Goal: Transaction & Acquisition: Purchase product/service

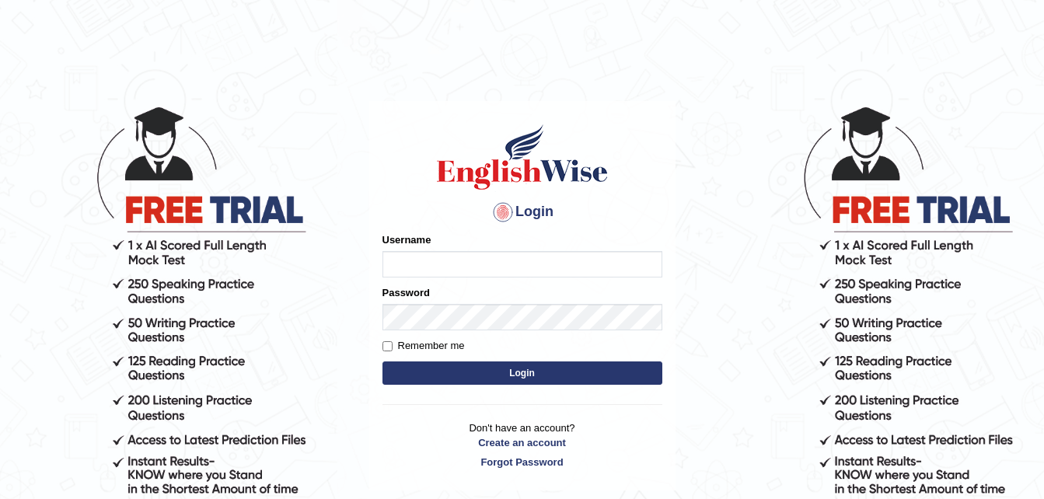
type input "dngwenya"
click at [520, 374] on button "Login" at bounding box center [523, 373] width 280 height 23
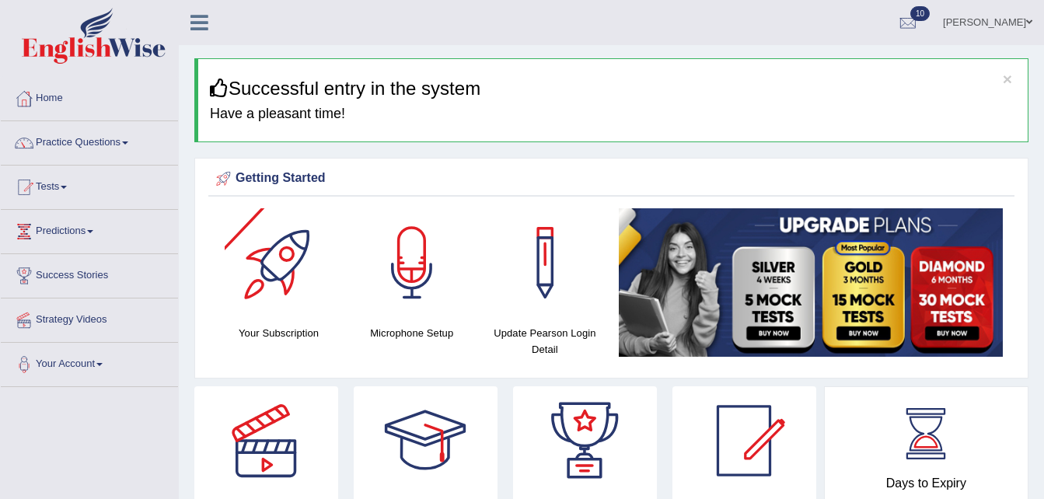
click at [283, 269] on div at bounding box center [279, 262] width 109 height 109
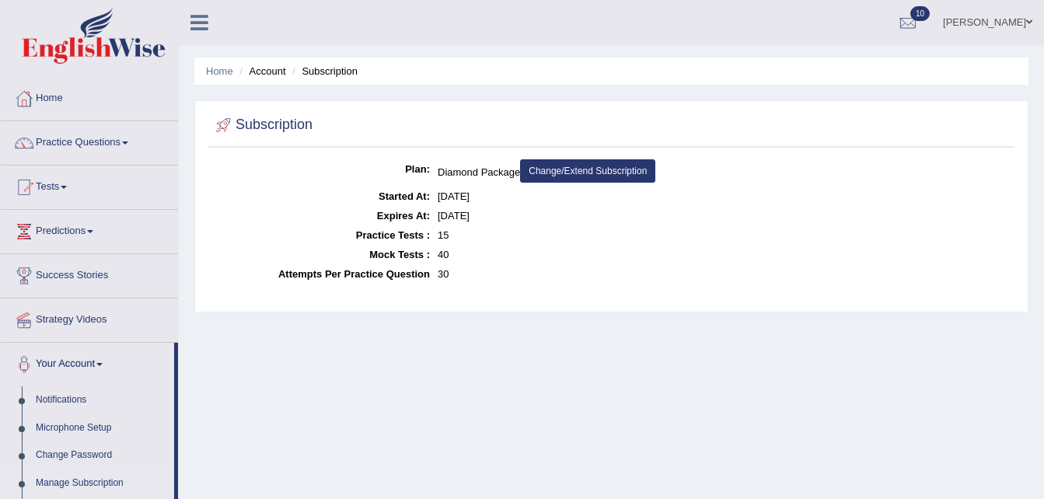
click at [578, 170] on link "Change/Extend Subscription" at bounding box center [587, 170] width 135 height 23
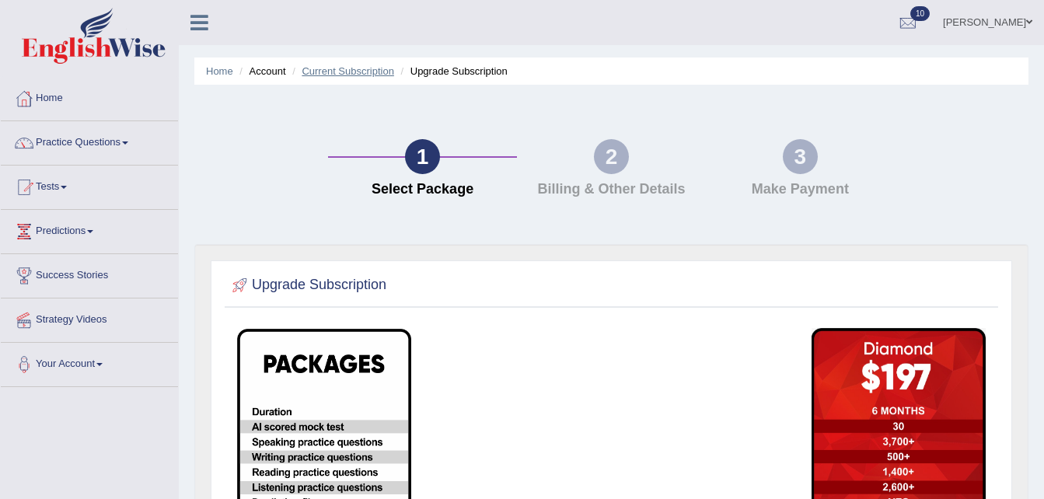
click at [327, 72] on link "Current Subscription" at bounding box center [348, 71] width 93 height 12
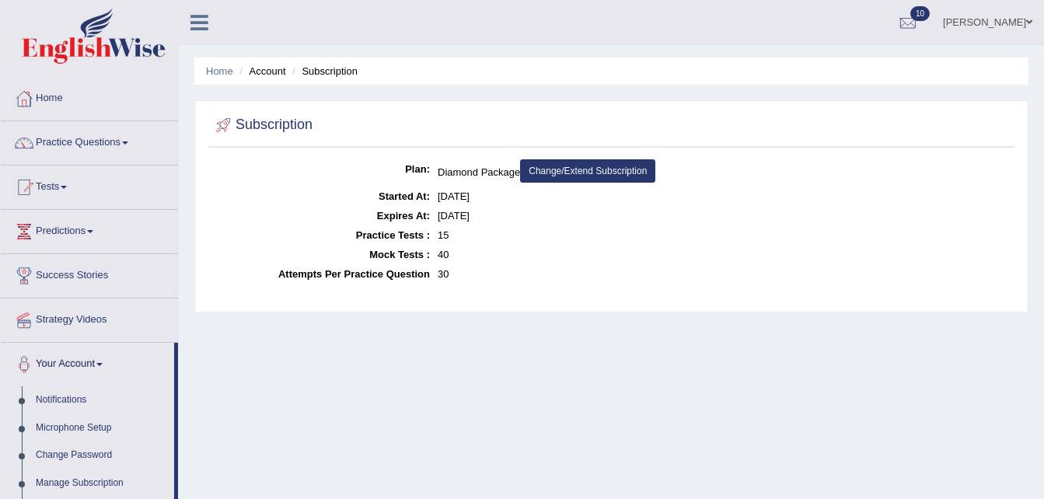
click at [581, 172] on link "Change/Extend Subscription" at bounding box center [587, 170] width 135 height 23
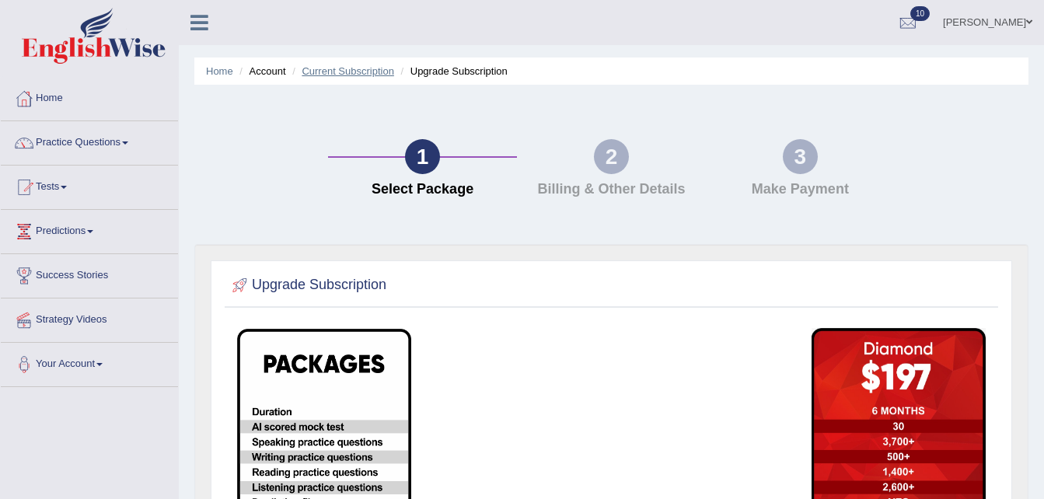
click at [381, 70] on link "Current Subscription" at bounding box center [348, 71] width 93 height 12
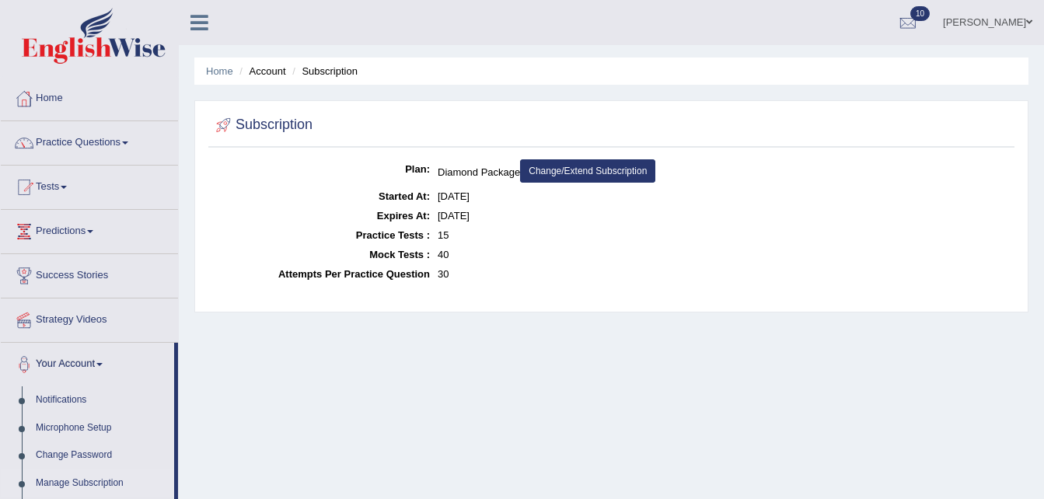
click at [577, 170] on link "Change/Extend Subscription" at bounding box center [587, 170] width 135 height 23
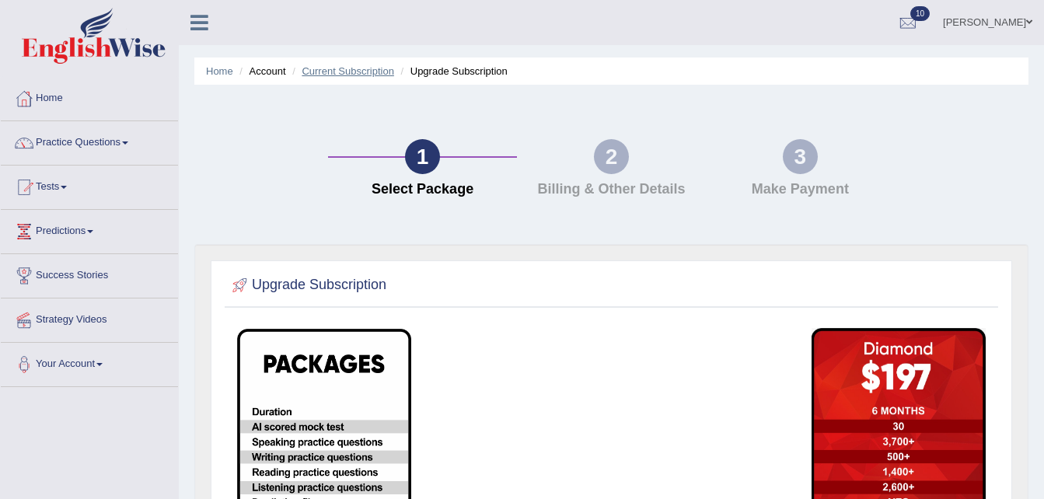
click at [372, 75] on link "Current Subscription" at bounding box center [348, 71] width 93 height 12
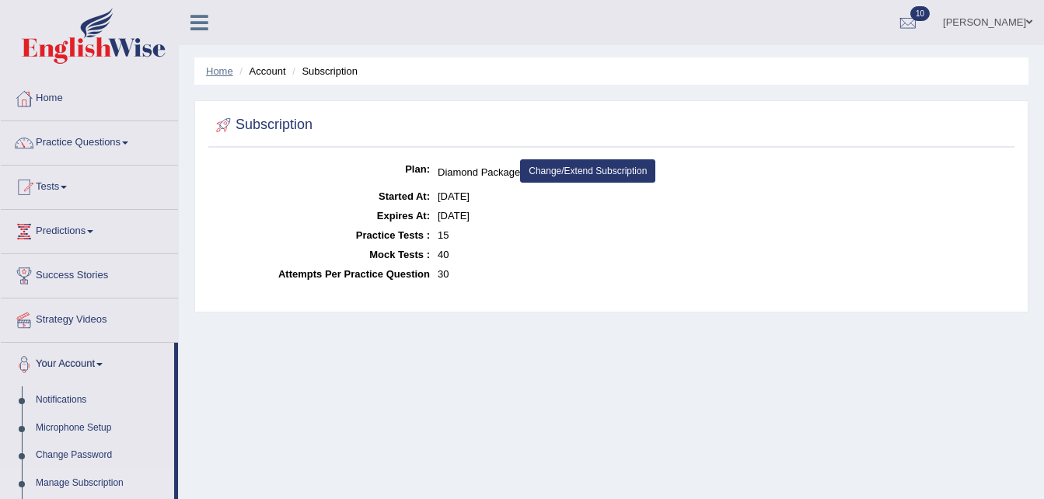
click at [223, 75] on link "Home" at bounding box center [219, 71] width 27 height 12
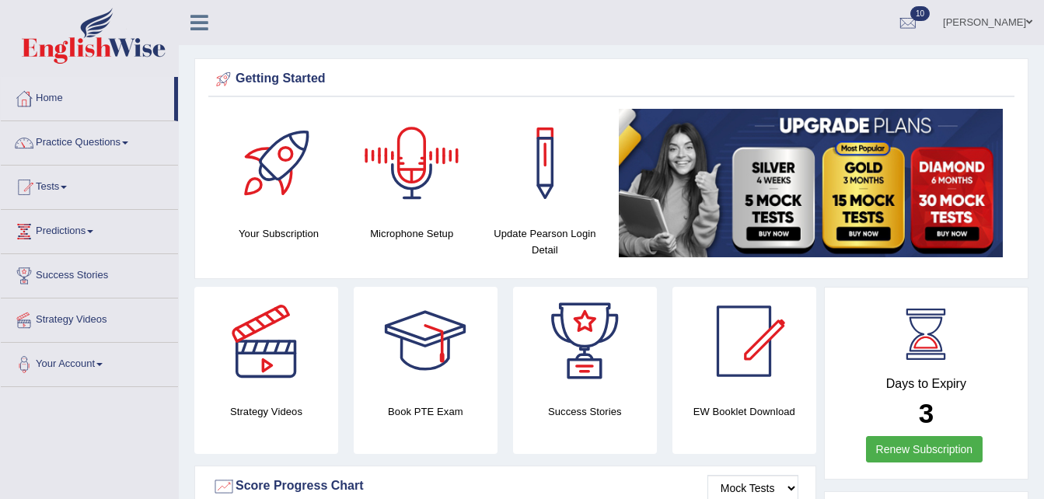
click at [869, 188] on img at bounding box center [811, 183] width 384 height 149
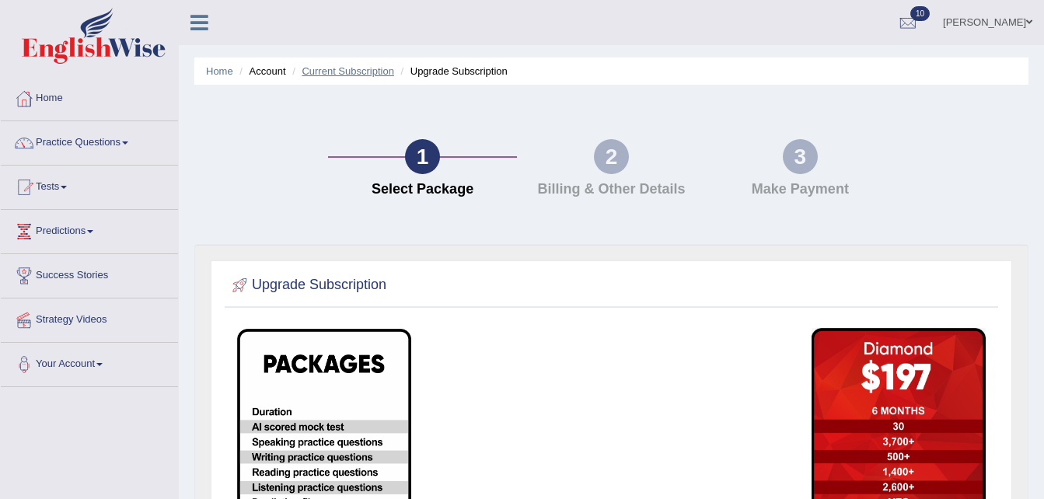
click at [331, 75] on link "Current Subscription" at bounding box center [348, 71] width 93 height 12
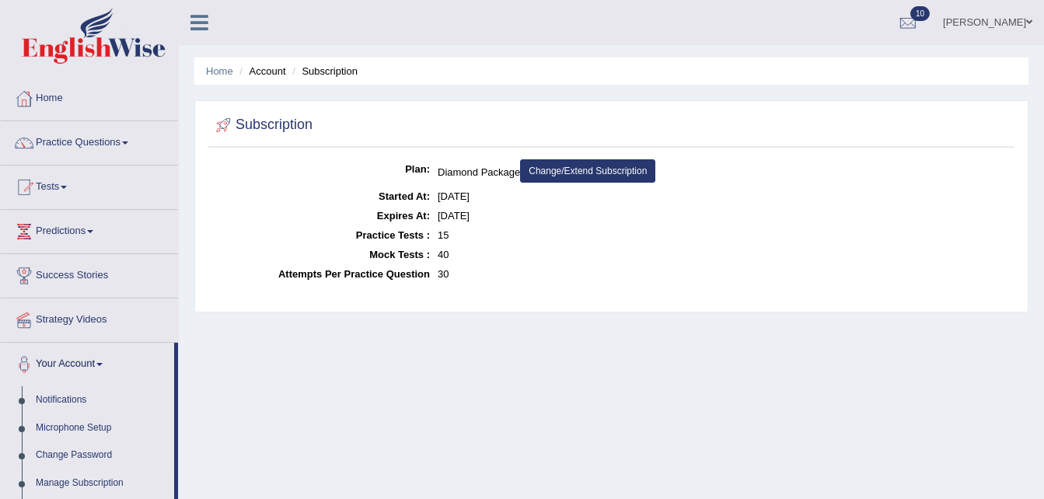
click at [554, 172] on link "Change/Extend Subscription" at bounding box center [587, 170] width 135 height 23
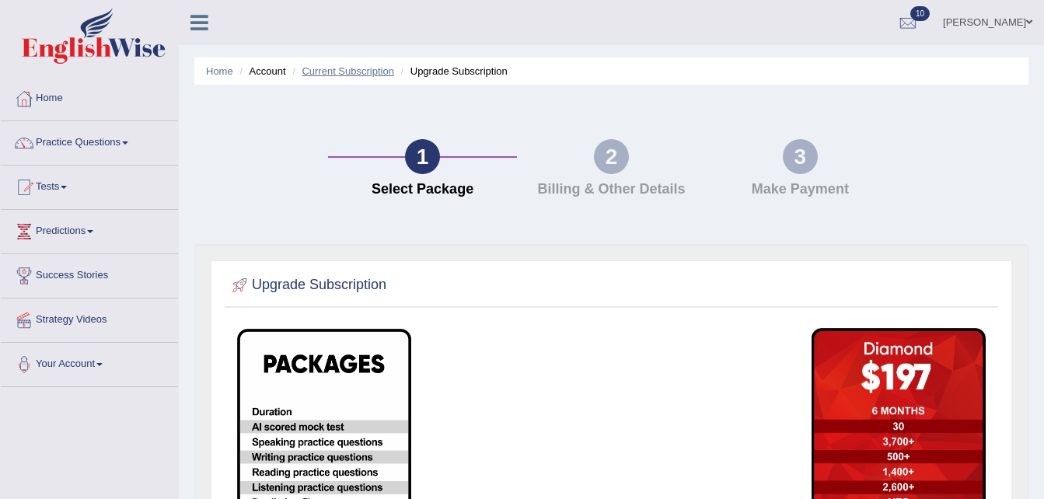
click at [331, 67] on link "Current Subscription" at bounding box center [348, 71] width 93 height 12
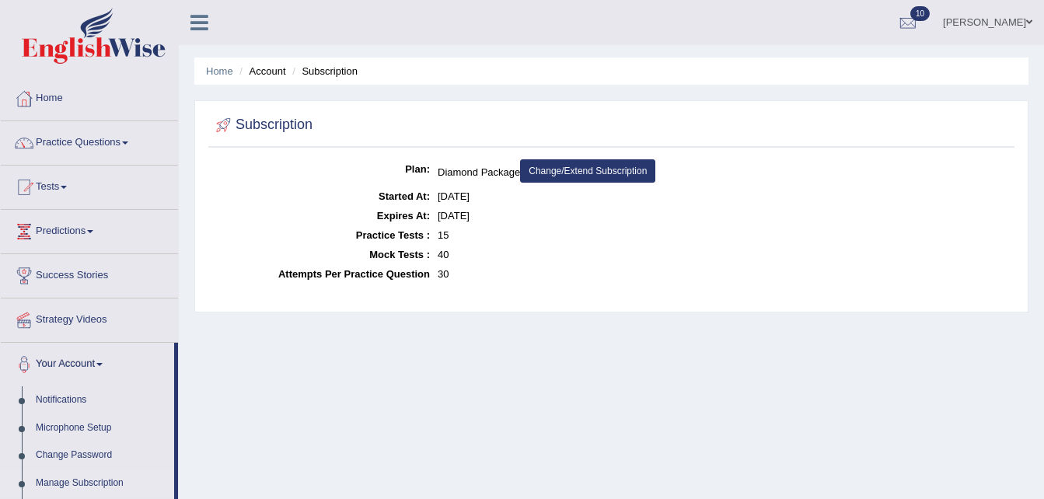
click at [542, 172] on link "Change/Extend Subscription" at bounding box center [587, 170] width 135 height 23
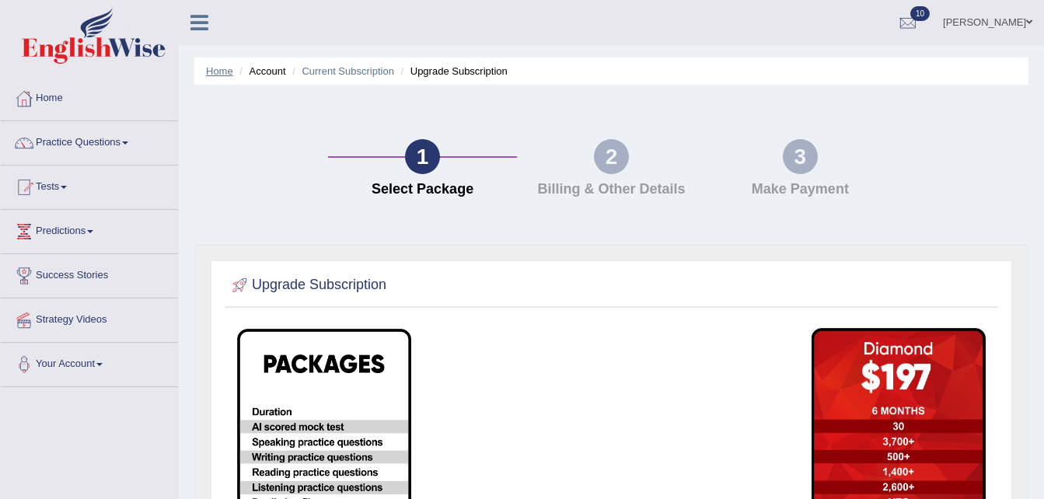
click at [215, 70] on link "Home" at bounding box center [219, 71] width 27 height 12
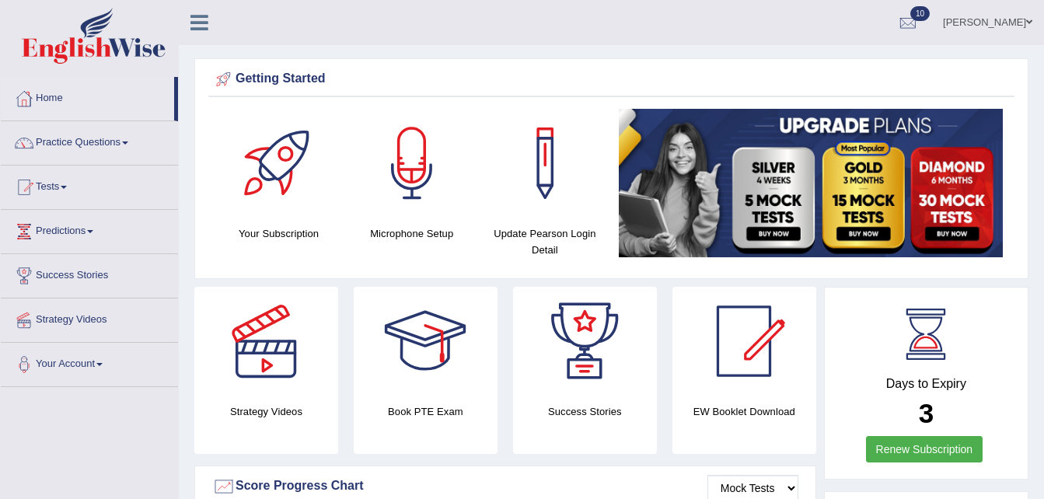
click at [871, 236] on img at bounding box center [811, 183] width 384 height 149
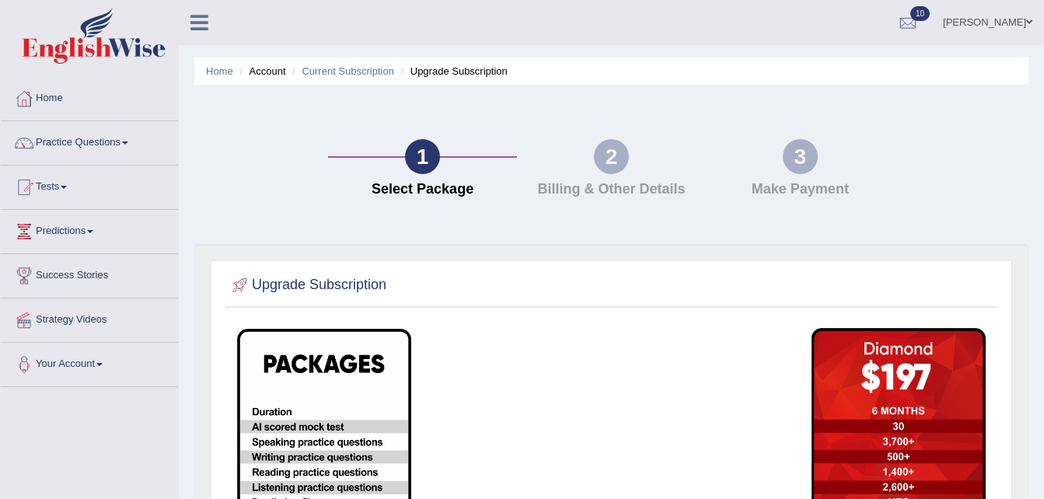
click at [218, 79] on li "Home" at bounding box center [219, 71] width 27 height 15
click at [218, 75] on link "Home" at bounding box center [219, 71] width 27 height 12
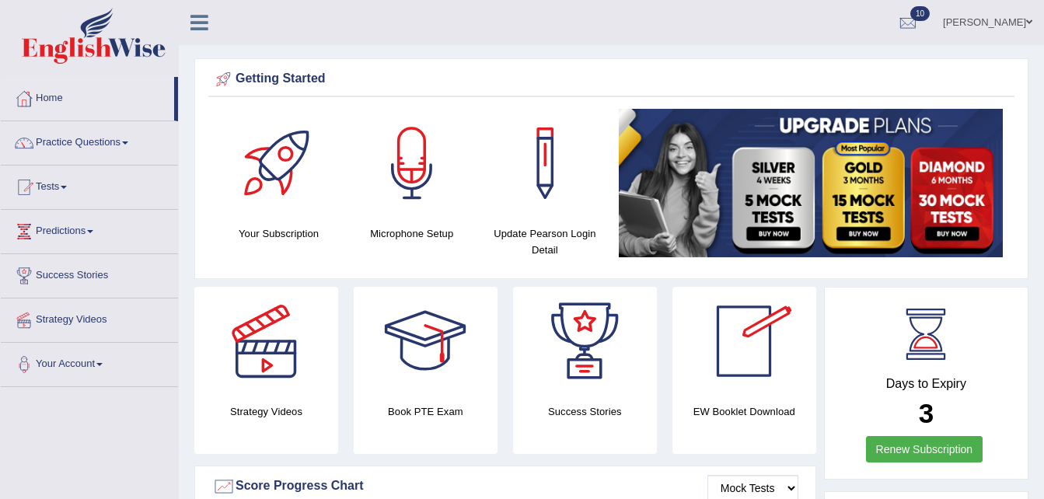
click at [766, 234] on img at bounding box center [811, 183] width 384 height 149
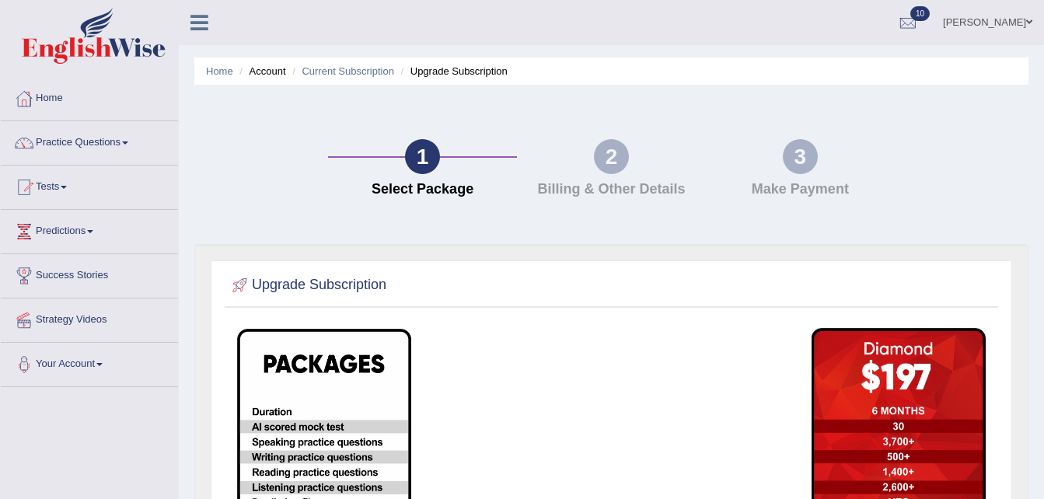
click at [345, 75] on link "Current Subscription" at bounding box center [348, 71] width 93 height 12
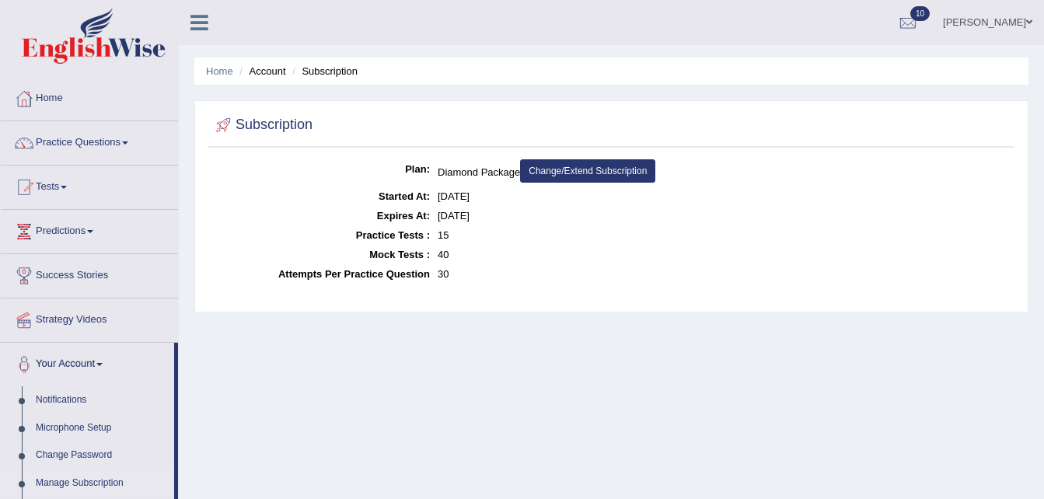
click at [560, 167] on link "Change/Extend Subscription" at bounding box center [587, 170] width 135 height 23
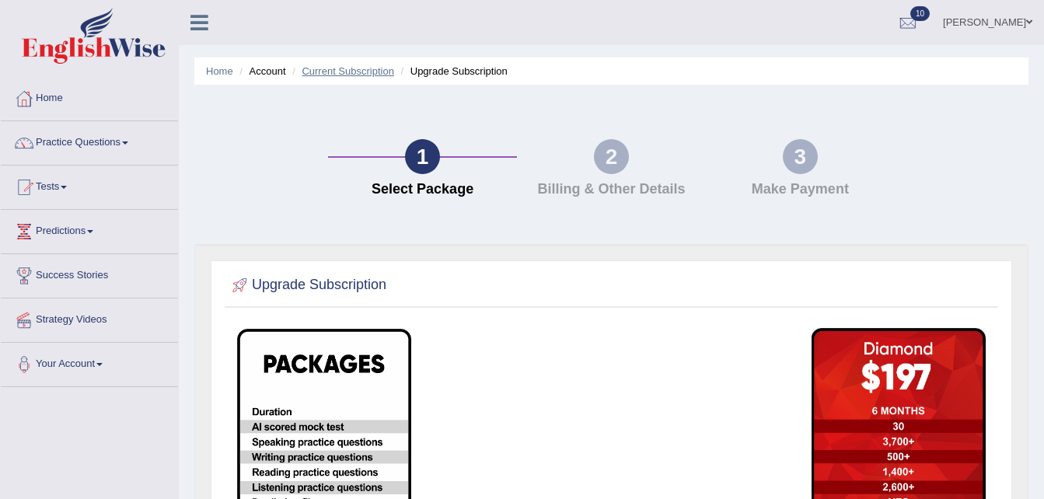
click at [331, 71] on link "Current Subscription" at bounding box center [348, 71] width 93 height 12
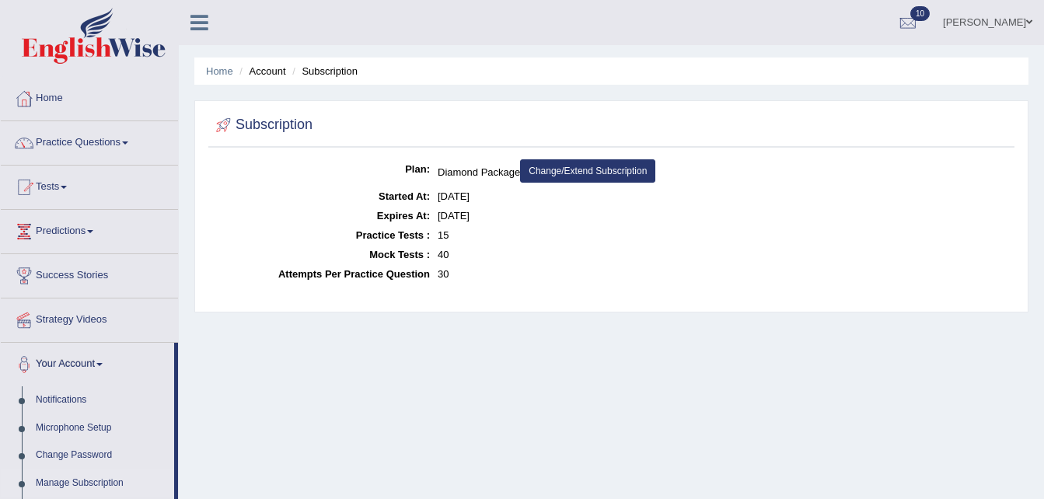
click at [551, 173] on link "Change/Extend Subscription" at bounding box center [587, 170] width 135 height 23
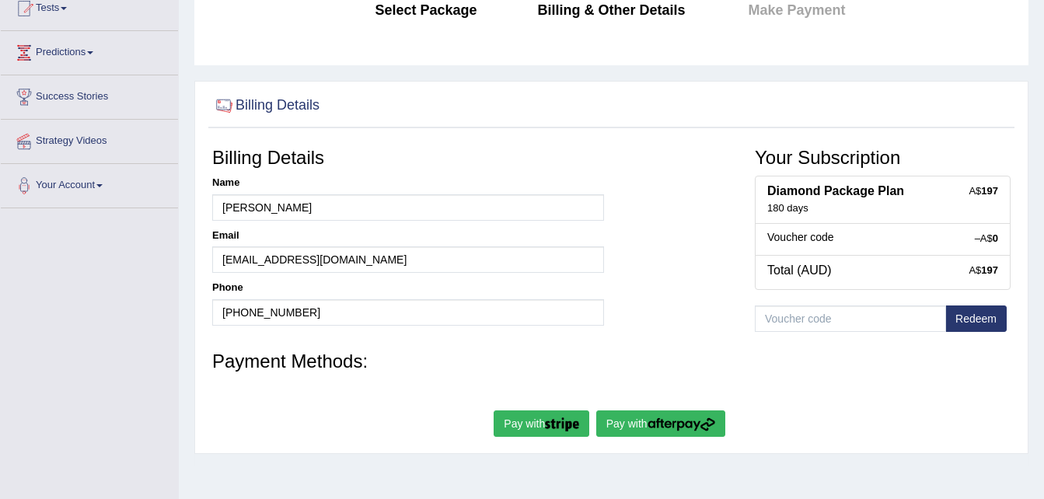
scroll to position [187, 0]
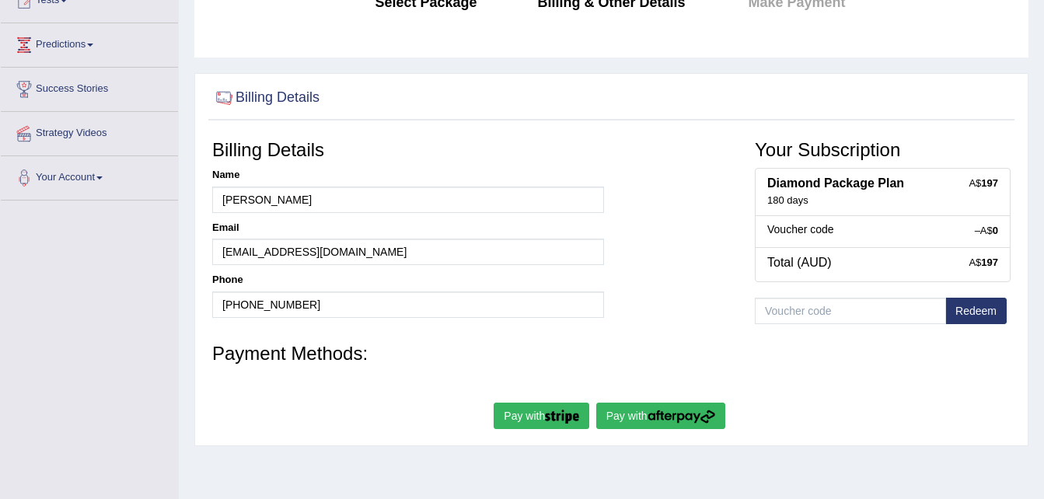
click at [530, 417] on button "Pay with" at bounding box center [542, 416] width 96 height 26
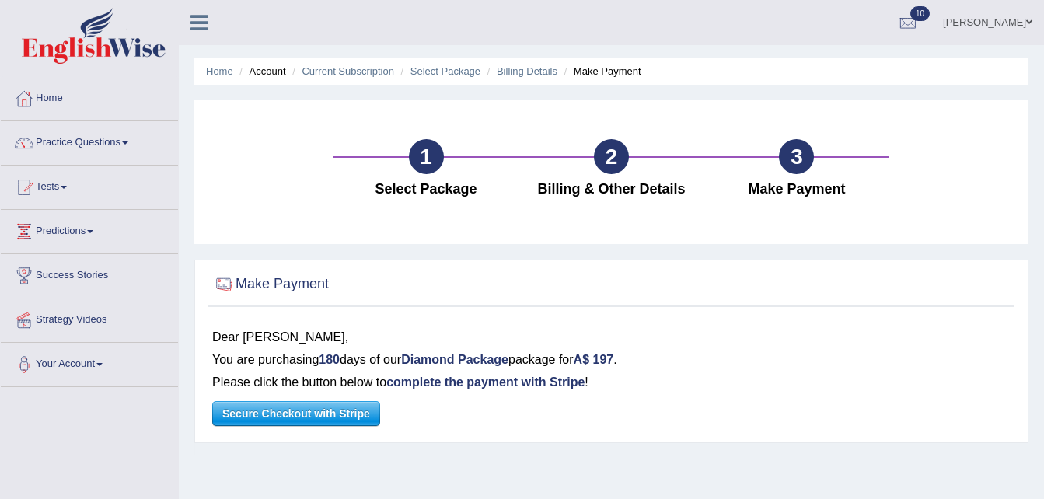
click at [310, 405] on span "Secure Checkout with Stripe" at bounding box center [296, 413] width 166 height 23
click at [285, 415] on span "Secure Checkout with Stripe" at bounding box center [296, 413] width 166 height 23
click at [1030, 21] on span at bounding box center [1029, 22] width 6 height 10
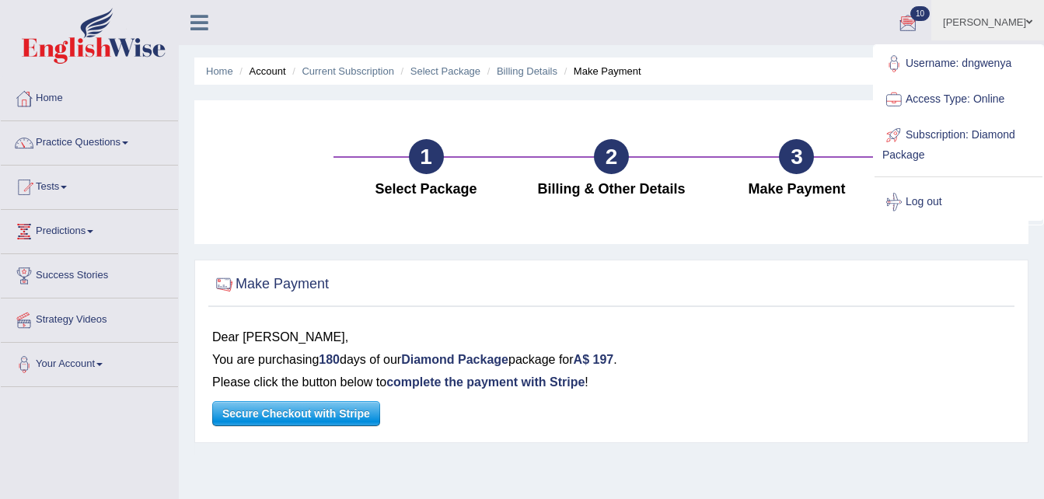
drag, startPoint x: 599, startPoint y: 447, endPoint x: 528, endPoint y: 436, distance: 71.6
click at [599, 447] on div "Make Payment Dear Debrah Chipo Ngwenya, You are purchasing 180 days of our Diam…" at bounding box center [611, 358] width 834 height 196
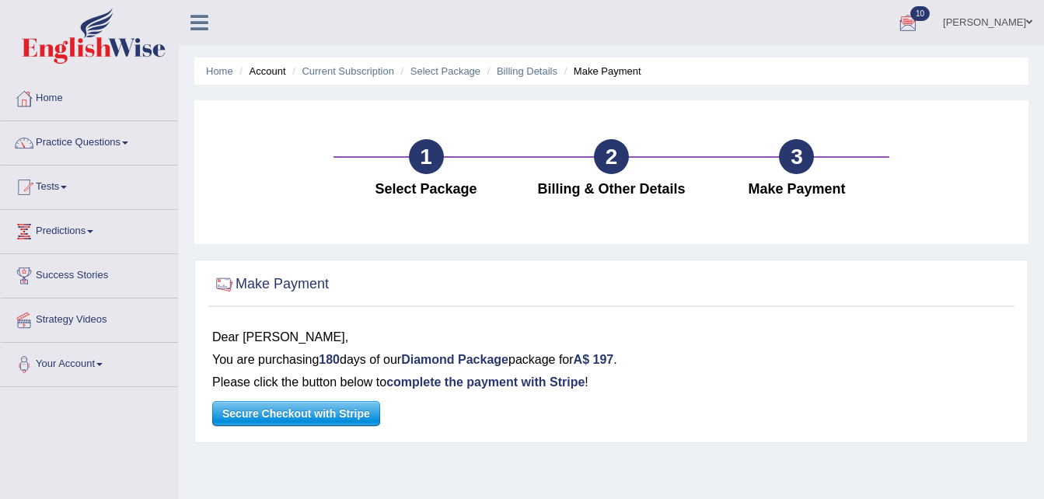
click at [1030, 23] on span at bounding box center [1029, 22] width 6 height 10
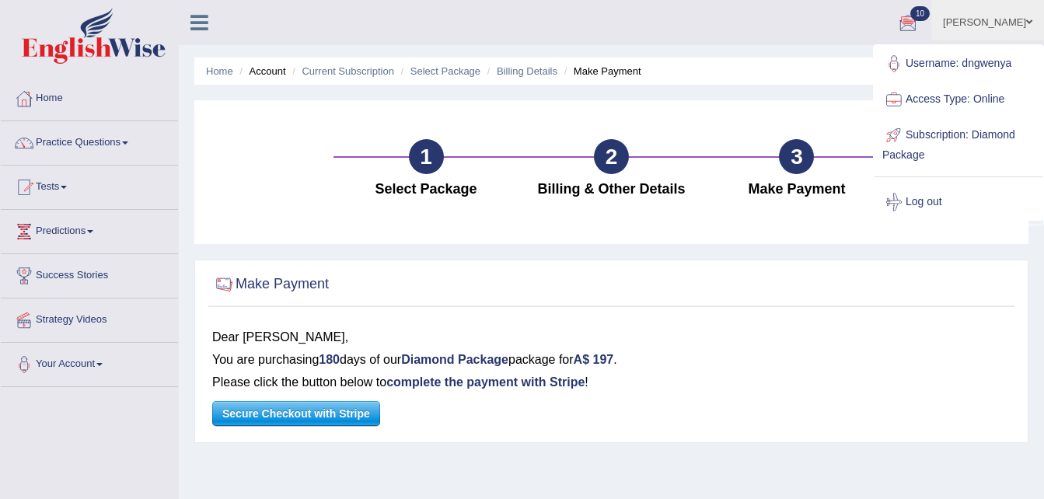
click at [913, 194] on link "Log out" at bounding box center [959, 202] width 168 height 36
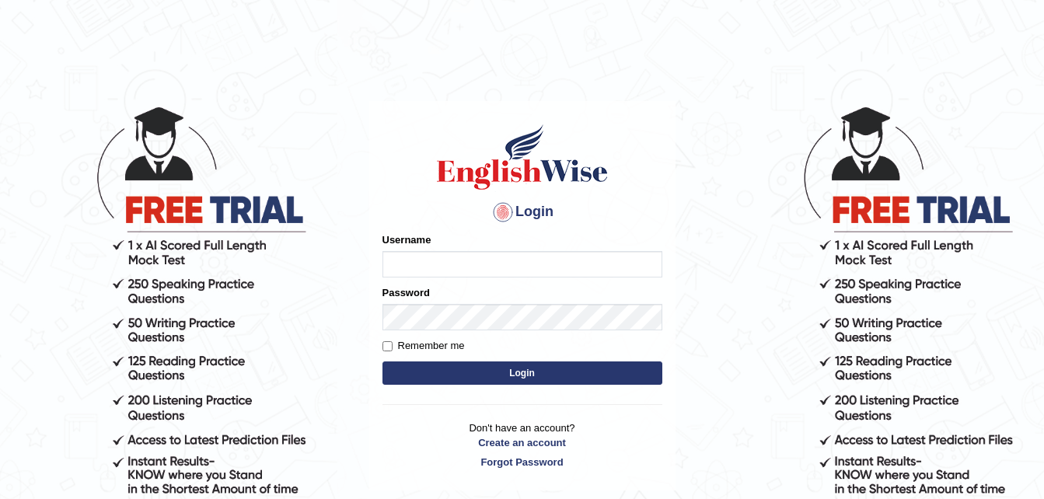
type input "dngwenya"
click at [994, 36] on html "Login Please fix the following errors: Username dngwenya Password Remember me L…" at bounding box center [522, 249] width 1044 height 499
